Goal: Find specific page/section: Find specific page/section

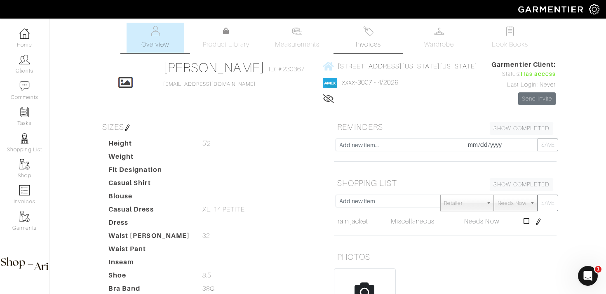
click at [368, 44] on span "Invoices" at bounding box center [368, 45] width 25 height 10
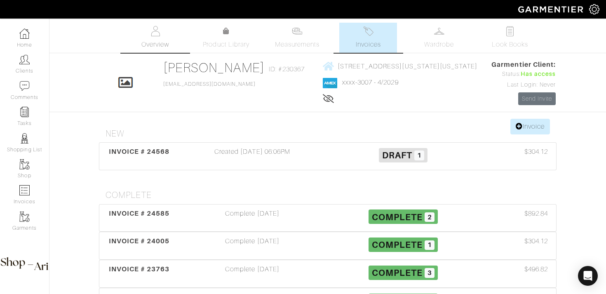
click at [147, 50] on link "Overview" at bounding box center [156, 38] width 58 height 30
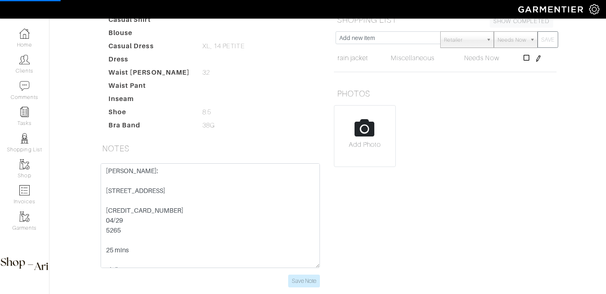
scroll to position [175, 0]
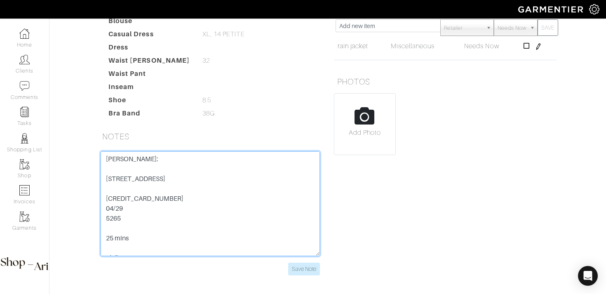
drag, startPoint x: 168, startPoint y: 217, endPoint x: 75, endPoint y: 222, distance: 93.8
click at [75, 222] on div "Janet Krauthamer Overview Overview Measurements Product Library Invoices Wardro…" at bounding box center [303, 66] width 606 height 438
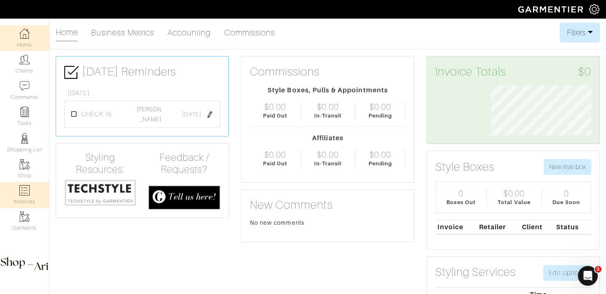
click at [23, 190] on img at bounding box center [24, 190] width 10 height 10
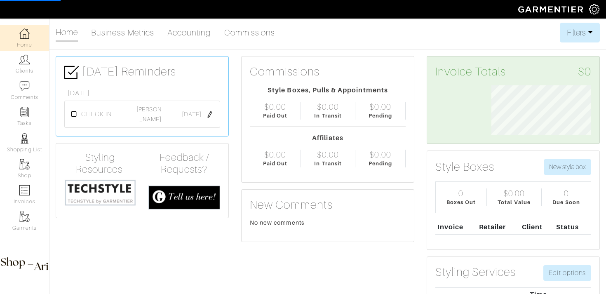
select select
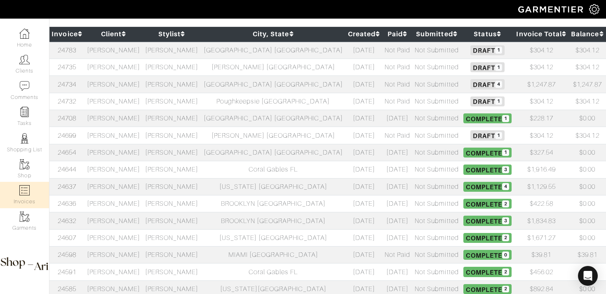
scroll to position [104, 0]
